Goal: Information Seeking & Learning: Learn about a topic

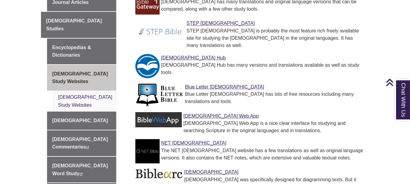
scroll to position [213, 0]
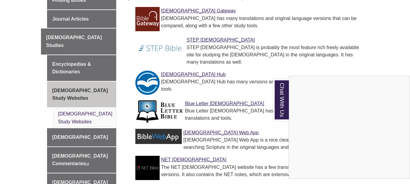
drag, startPoint x: 355, startPoint y: 80, endPoint x: 326, endPoint y: 123, distance: 51.5
click at [326, 123] on div "Chat With Us Content is loading..." at bounding box center [349, 127] width 121 height 103
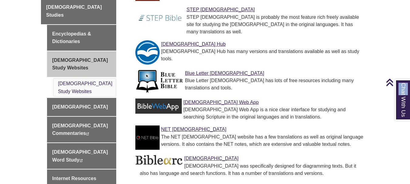
scroll to position [273, 0]
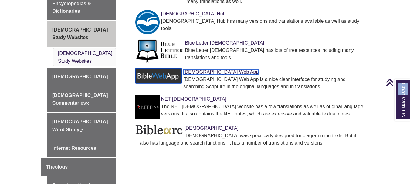
click at [164, 83] on img at bounding box center [158, 75] width 47 height 15
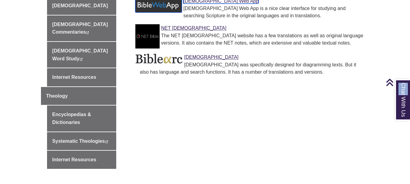
scroll to position [346, 0]
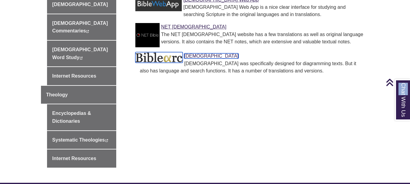
click at [165, 63] on img at bounding box center [158, 57] width 47 height 11
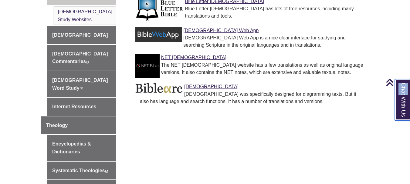
scroll to position [312, 0]
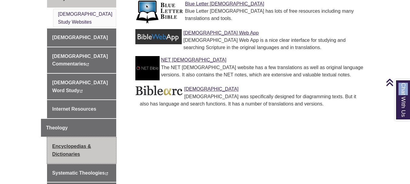
click at [80, 138] on link "Encyclopedias & Dictionaries" at bounding box center [81, 151] width 69 height 26
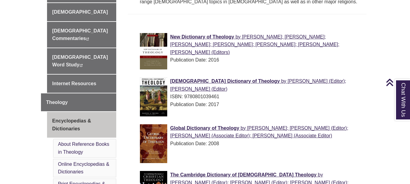
scroll to position [334, 0]
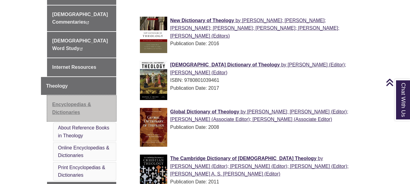
click at [74, 96] on link "Encyclopedias & Dictionaries" at bounding box center [81, 109] width 69 height 26
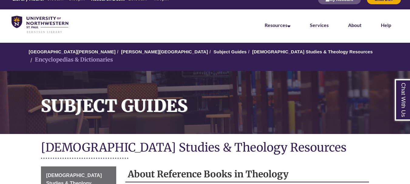
scroll to position [152, 0]
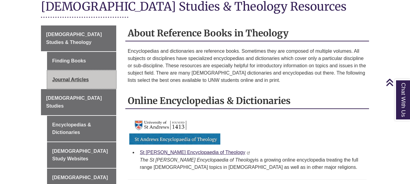
click at [83, 89] on link "Journal Articles" at bounding box center [81, 80] width 69 height 18
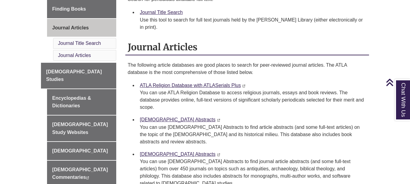
scroll to position [213, 0]
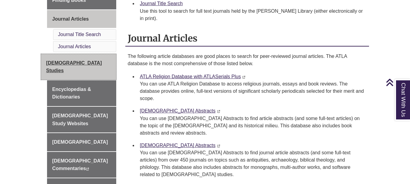
click at [80, 79] on link "[DEMOGRAPHIC_DATA] Studies" at bounding box center [78, 67] width 75 height 26
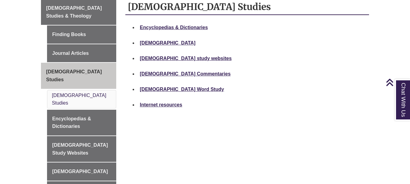
scroll to position [121, 0]
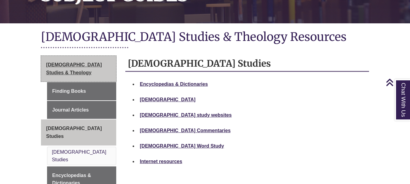
click at [100, 75] on span "[DEMOGRAPHIC_DATA] Studies & Theology" at bounding box center [74, 68] width 56 height 13
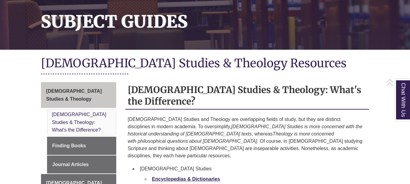
scroll to position [213, 0]
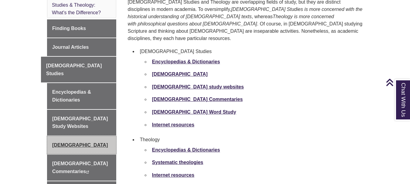
click at [74, 142] on link "[DEMOGRAPHIC_DATA]" at bounding box center [81, 145] width 69 height 18
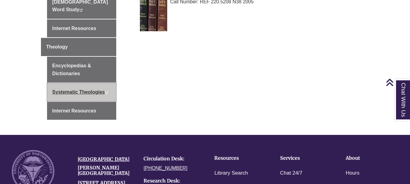
scroll to position [395, 0]
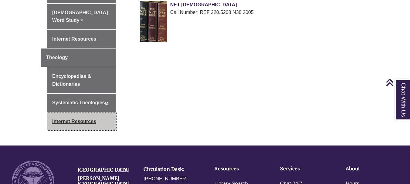
click at [83, 113] on link "Internet Resources" at bounding box center [81, 122] width 69 height 18
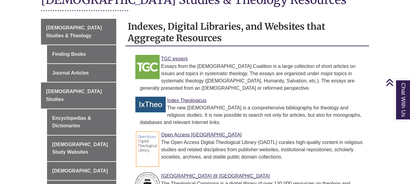
scroll to position [213, 0]
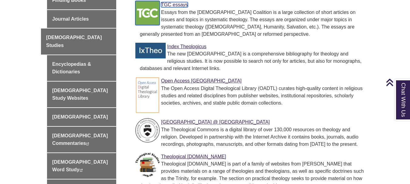
click at [143, 25] on img at bounding box center [147, 13] width 24 height 24
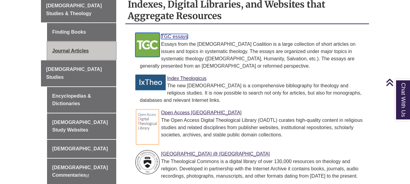
scroll to position [121, 0]
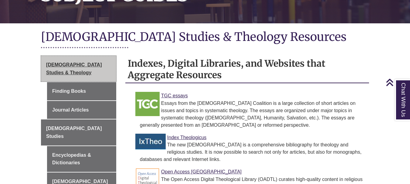
click at [86, 75] on span "[DEMOGRAPHIC_DATA] Studies & Theology" at bounding box center [74, 68] width 56 height 13
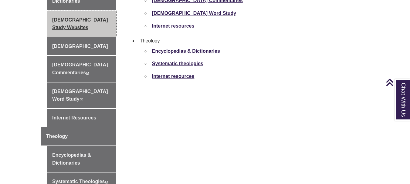
scroll to position [334, 0]
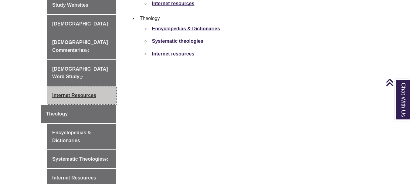
click at [85, 87] on link "Internet Resources" at bounding box center [81, 96] width 69 height 18
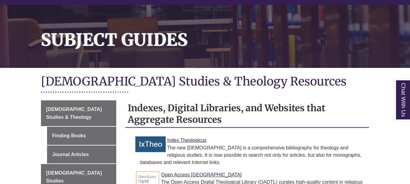
scroll to position [182, 0]
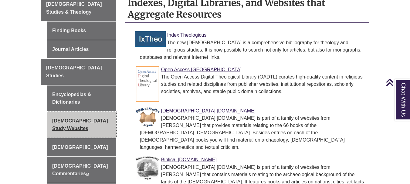
click at [91, 123] on link "Bible Study Websites" at bounding box center [81, 125] width 69 height 26
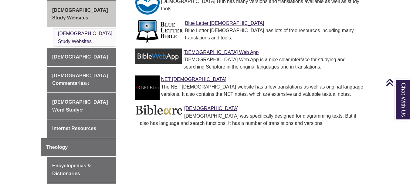
scroll to position [304, 0]
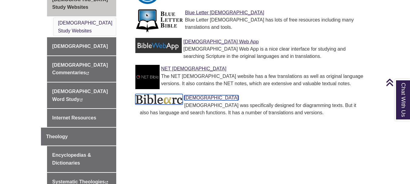
click at [158, 105] on img at bounding box center [158, 99] width 47 height 11
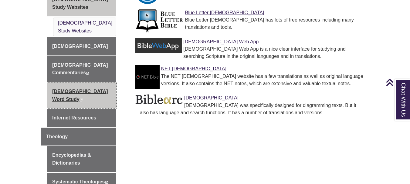
click at [99, 83] on link "Bible Word Study This link opens in a new window This link opens in a new window" at bounding box center [81, 96] width 69 height 26
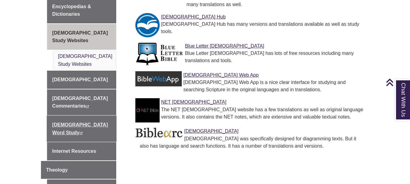
scroll to position [182, 0]
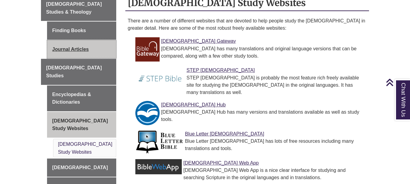
click at [89, 59] on link "Journal Articles" at bounding box center [81, 49] width 69 height 18
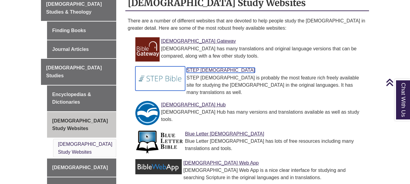
click at [196, 73] on link "STEP Bible" at bounding box center [221, 70] width 68 height 5
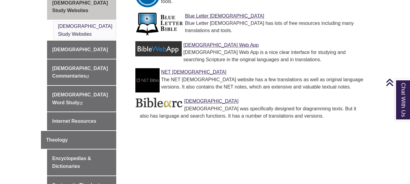
scroll to position [304, 0]
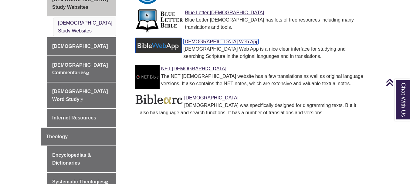
click at [173, 53] on img at bounding box center [158, 45] width 47 height 15
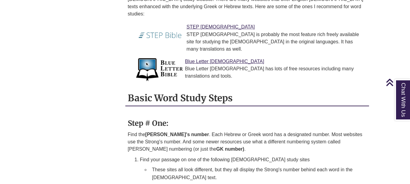
scroll to position [364, 0]
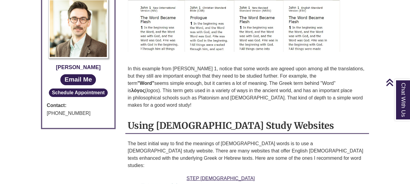
click at [155, 32] on img at bounding box center [234, 19] width 213 height 66
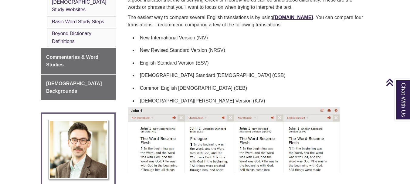
scroll to position [243, 0]
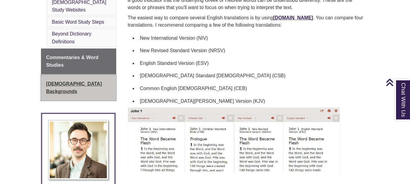
click at [57, 85] on link "[DEMOGRAPHIC_DATA] Backgrounds" at bounding box center [78, 88] width 75 height 26
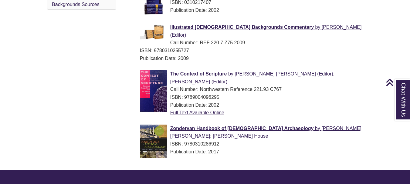
scroll to position [273, 0]
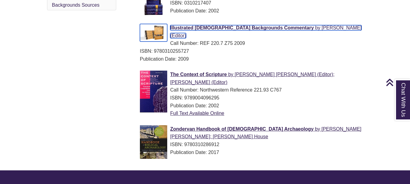
click at [259, 30] on span "Illustrated [DEMOGRAPHIC_DATA] Backgrounds Commentary" at bounding box center [242, 27] width 144 height 5
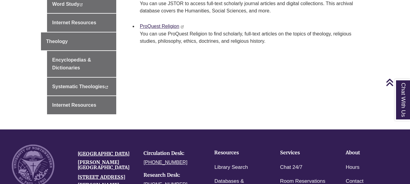
scroll to position [395, 0]
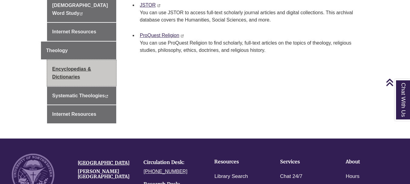
click at [83, 60] on link "Encyclopedias & Dictionaries" at bounding box center [81, 73] width 69 height 26
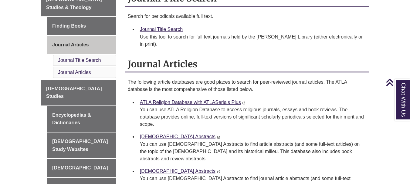
scroll to position [152, 0]
